Goal: Transaction & Acquisition: Download file/media

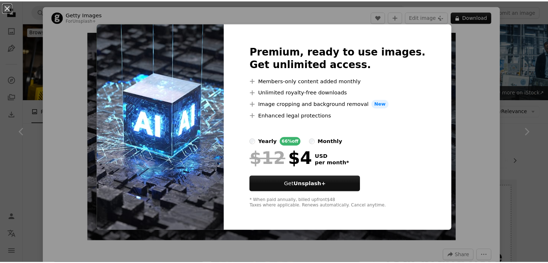
scroll to position [632, 0]
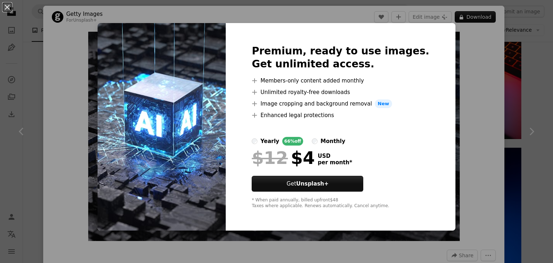
click at [466, 167] on div "An X shape Premium, ready to use images. Get unlimited access. A plus sign Memb…" at bounding box center [276, 131] width 553 height 263
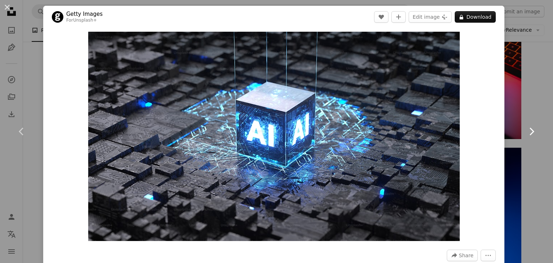
click at [524, 159] on link "Chevron right" at bounding box center [531, 131] width 43 height 69
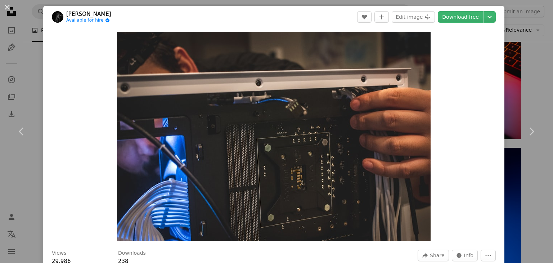
click at [471, 129] on div "Zoom in" at bounding box center [273, 136] width 461 height 216
click at [530, 134] on icon at bounding box center [532, 131] width 5 height 8
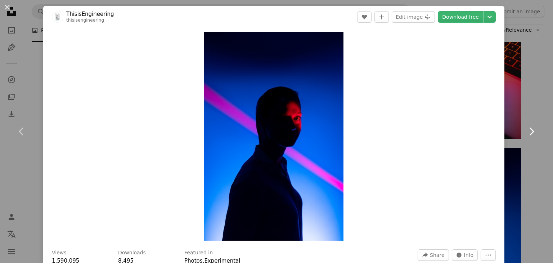
click at [530, 134] on icon at bounding box center [532, 131] width 5 height 8
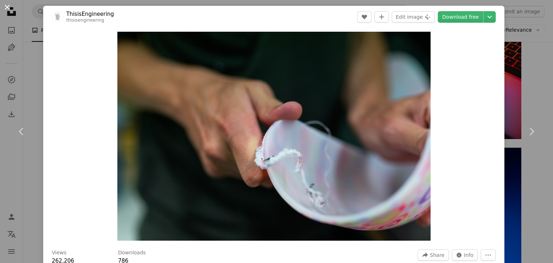
click at [4, 7] on button "An X shape" at bounding box center [7, 7] width 9 height 9
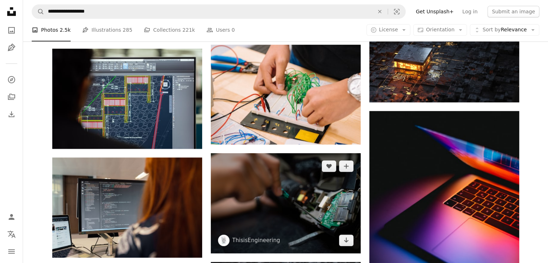
scroll to position [471, 0]
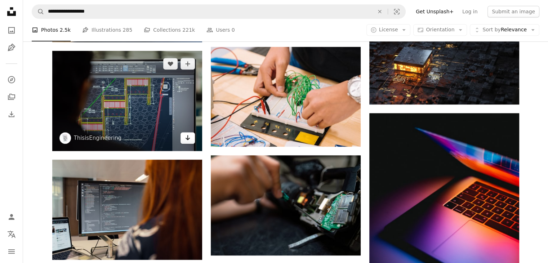
click at [192, 134] on link "Arrow pointing down" at bounding box center [187, 138] width 14 height 12
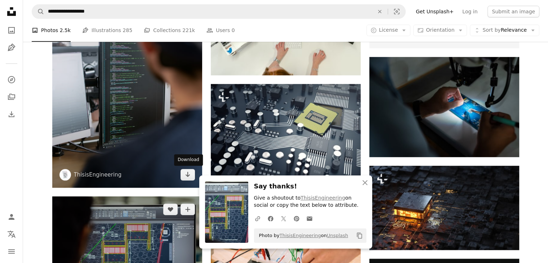
scroll to position [320, 0]
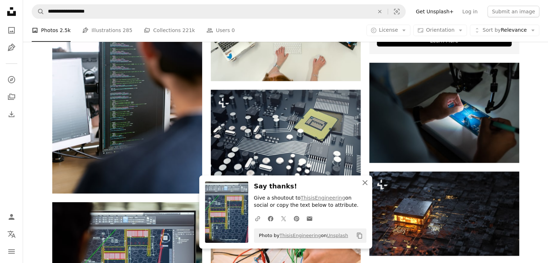
click at [364, 183] on icon "An X shape" at bounding box center [364, 182] width 9 height 9
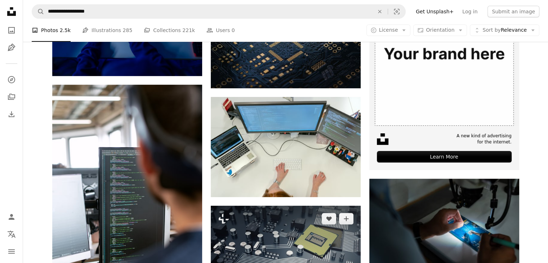
scroll to position [204, 0]
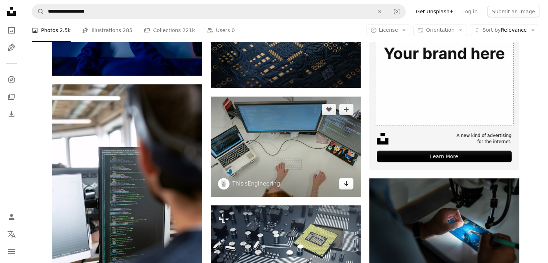
click at [351, 180] on link "Arrow pointing down" at bounding box center [346, 184] width 14 height 12
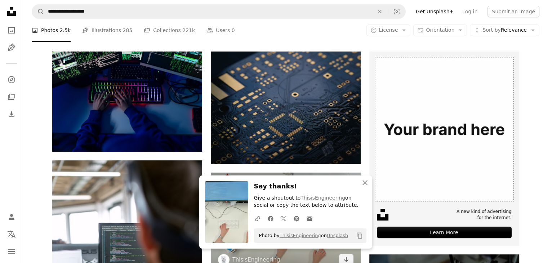
scroll to position [109, 0]
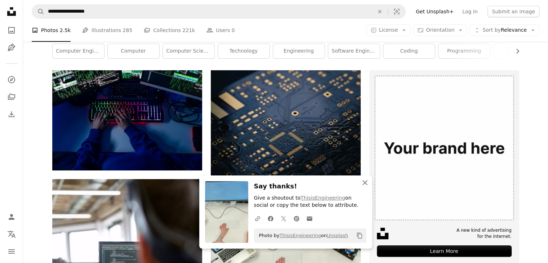
click at [360, 181] on button "An X shape Close" at bounding box center [365, 182] width 14 height 14
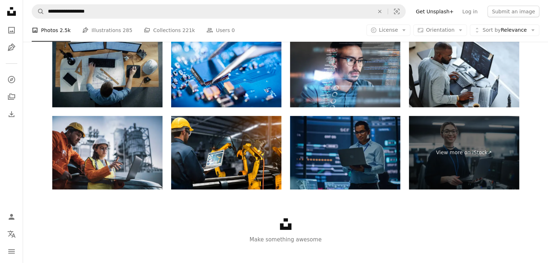
scroll to position [2233, 0]
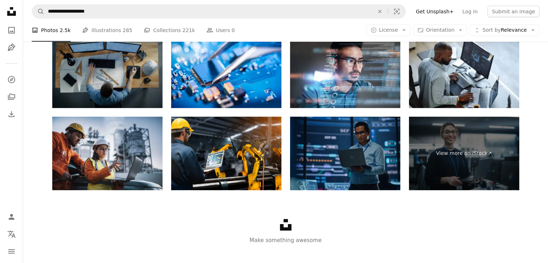
click at [142, 91] on img at bounding box center [107, 71] width 110 height 73
